Goal: Understand process/instructions: Learn how to perform a task or action

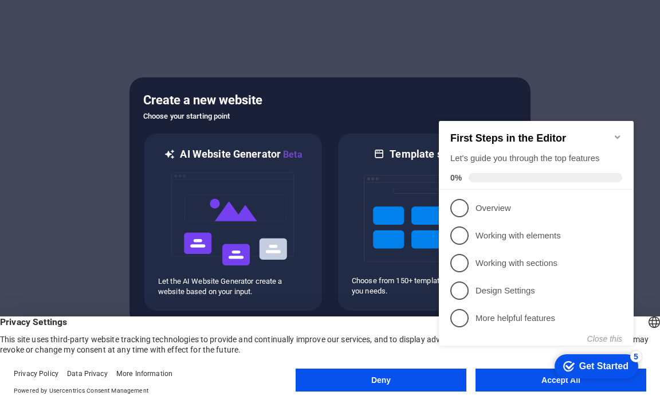
click div "checkmark Get Started 5 First Steps in the Editor Let's guide you through the t…"
click at [582, 363] on div "Get Started" at bounding box center [603, 366] width 49 height 10
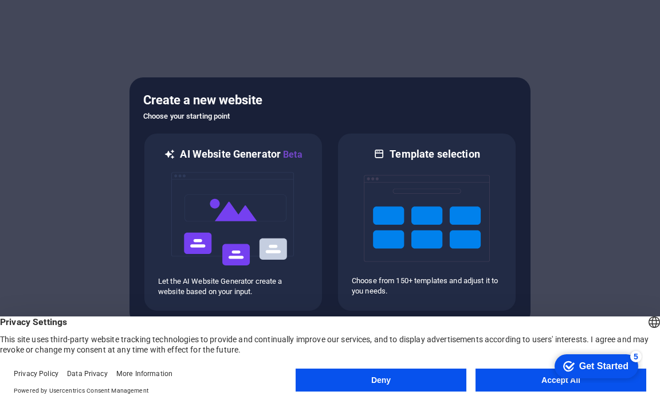
click at [582, 363] on div "Get Started" at bounding box center [603, 366] width 49 height 10
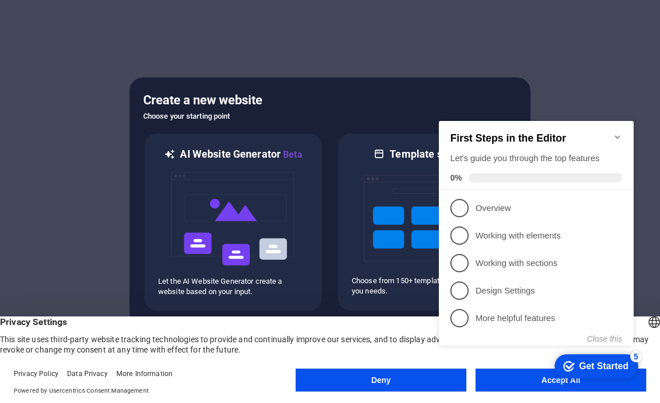
click at [583, 363] on div "Get Started" at bounding box center [603, 366] width 49 height 10
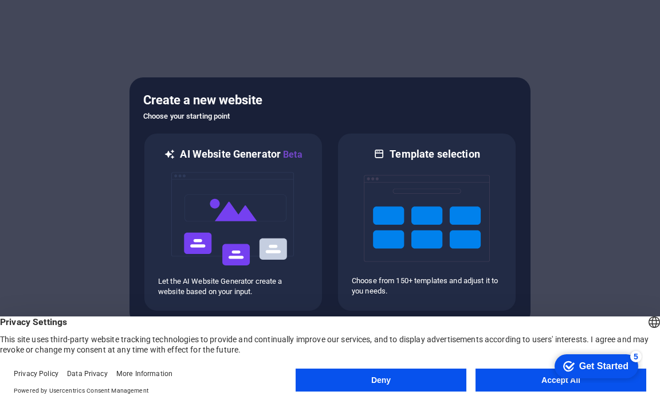
click div "checkmark Get Started 5 First Steps in the Editor Let's guide you through the t…"
click at [539, 381] on button "Accept All" at bounding box center [561, 379] width 171 height 23
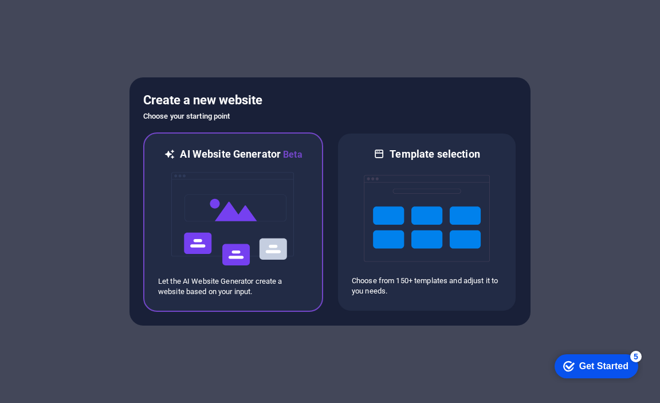
click at [222, 248] on img at bounding box center [233, 219] width 126 height 115
